Goal: Information Seeking & Learning: Compare options

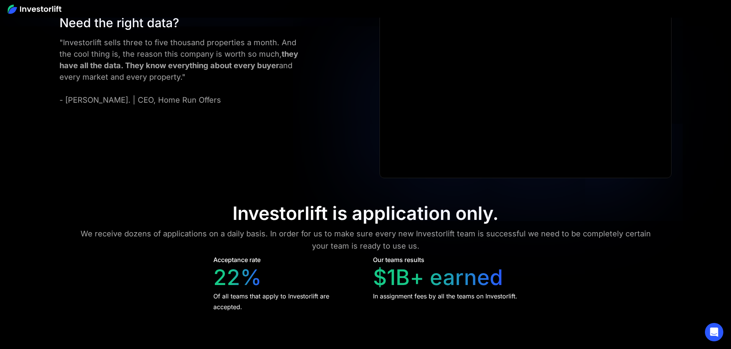
scroll to position [3490, 0]
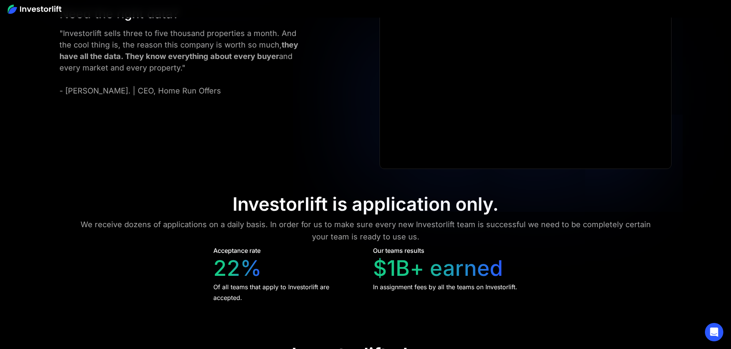
drag, startPoint x: 256, startPoint y: 157, endPoint x: 301, endPoint y: 160, distance: 45.4
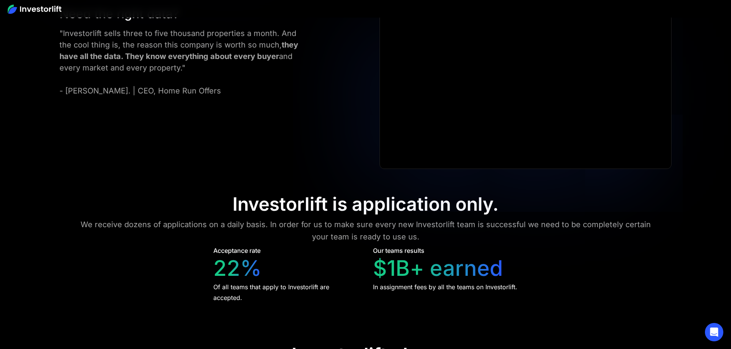
drag, startPoint x: 253, startPoint y: 105, endPoint x: 299, endPoint y: 109, distance: 45.8
drag, startPoint x: 278, startPoint y: 107, endPoint x: 239, endPoint y: 106, distance: 38.4
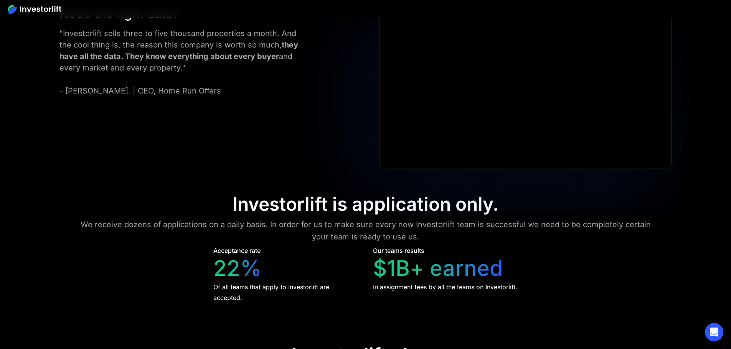
drag, startPoint x: 153, startPoint y: 156, endPoint x: 84, endPoint y: 158, distance: 69.1
drag, startPoint x: 256, startPoint y: 159, endPoint x: 294, endPoint y: 160, distance: 38.0
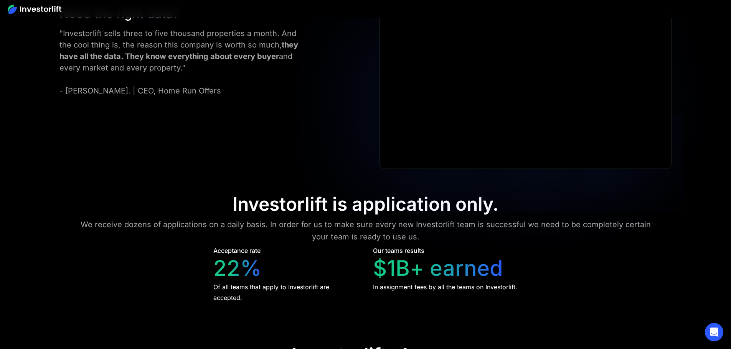
drag, startPoint x: 400, startPoint y: 86, endPoint x: 451, endPoint y: 106, distance: 54.6
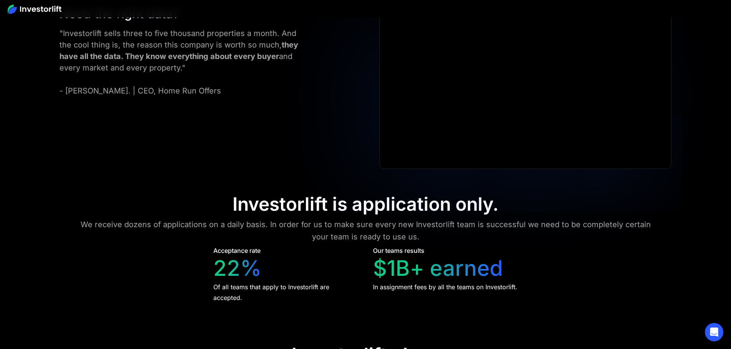
drag, startPoint x: 259, startPoint y: 80, endPoint x: 286, endPoint y: 97, distance: 31.7
drag, startPoint x: 394, startPoint y: 79, endPoint x: 459, endPoint y: 105, distance: 69.4
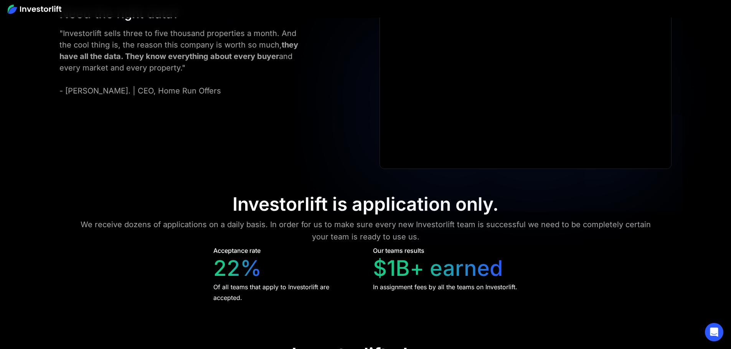
drag, startPoint x: 519, startPoint y: 83, endPoint x: 599, endPoint y: 113, distance: 85.7
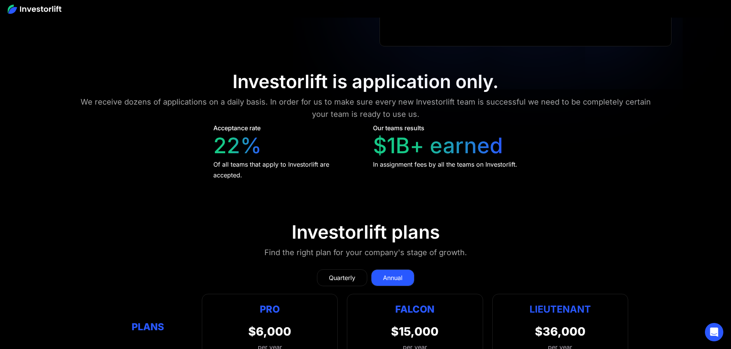
scroll to position [3424, 0]
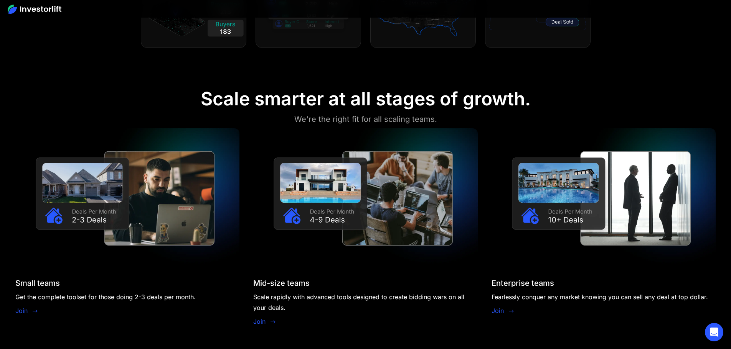
scroll to position [729, 0]
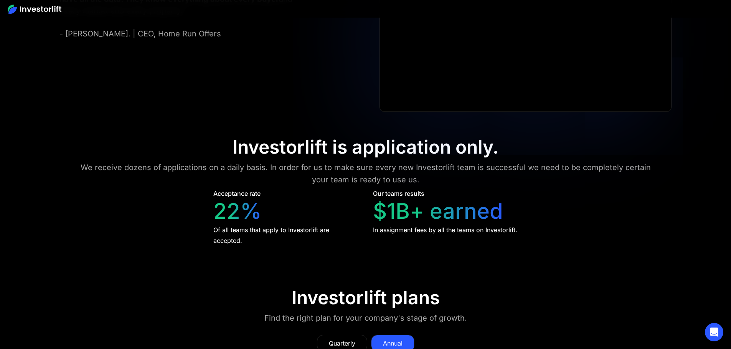
scroll to position [3533, 0]
